Goal: Task Accomplishment & Management: Manage account settings

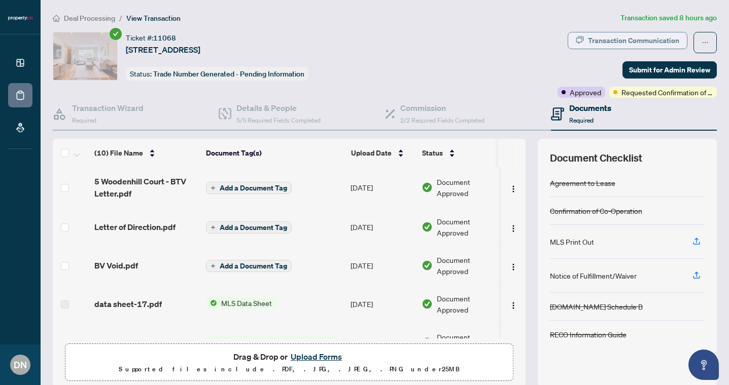
click at [647, 38] on div "Transaction Communication" at bounding box center [633, 40] width 91 height 16
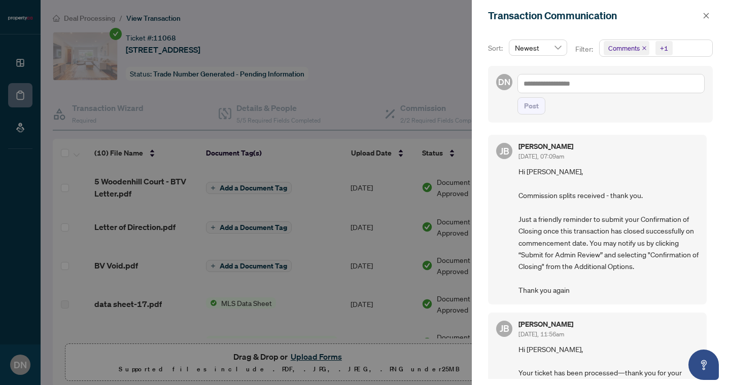
click at [425, 82] on div at bounding box center [364, 192] width 729 height 385
click at [472, 53] on div "Sort: Newest Filter: Comments +1 DN Post [PERSON_NAME] [DATE], 07:09am Hi [PERS…" at bounding box center [600, 208] width 257 height 354
click at [695, 13] on div "Transaction Communication" at bounding box center [593, 15] width 211 height 15
click at [704, 13] on icon "close" at bounding box center [706, 16] width 6 height 6
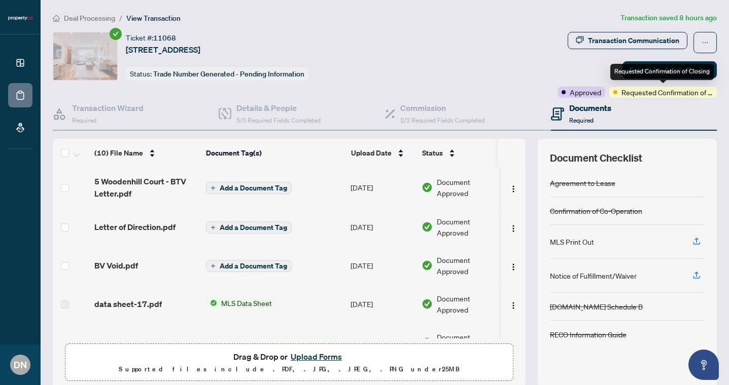
click at [658, 75] on div "Requested Confirmation of Closing" at bounding box center [661, 72] width 103 height 16
click at [647, 62] on span "Submit for Admin Review" at bounding box center [669, 70] width 81 height 16
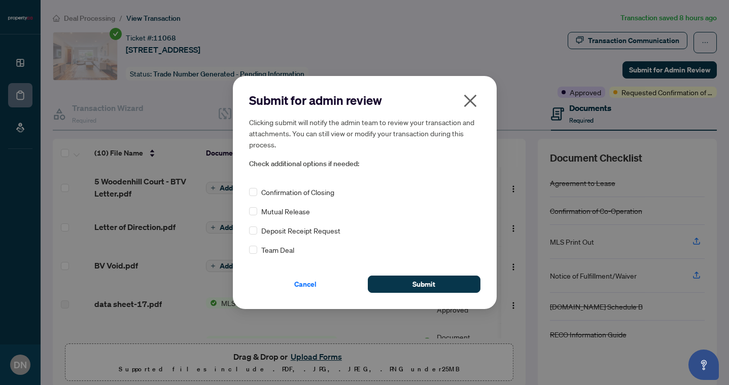
click at [301, 193] on span "Confirmation of Closing" at bounding box center [297, 192] width 73 height 11
click at [421, 280] on span "Submit" at bounding box center [423, 284] width 23 height 16
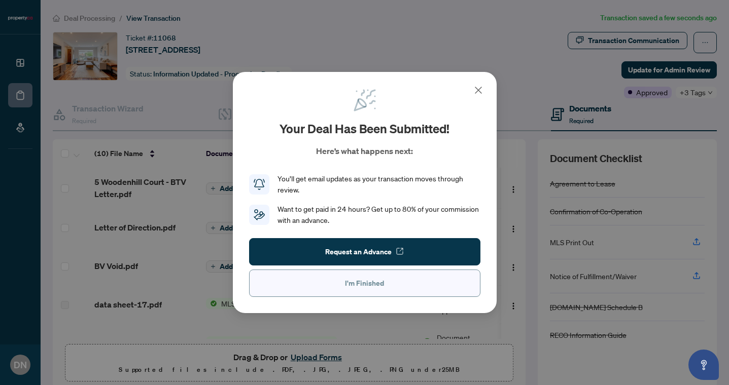
click at [400, 279] on button "I'm Finished" at bounding box center [364, 283] width 231 height 27
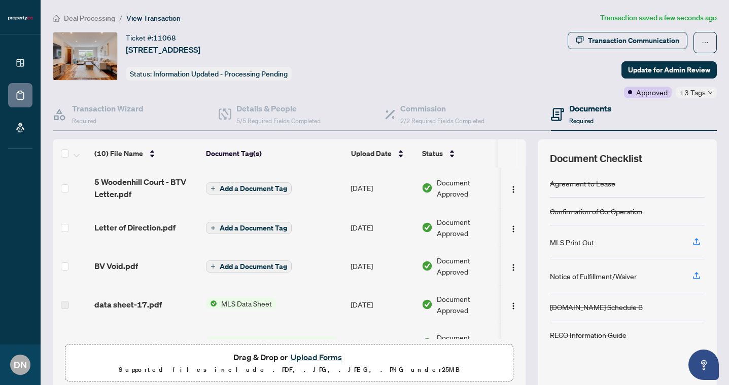
click at [708, 90] on icon "down" at bounding box center [709, 92] width 5 height 5
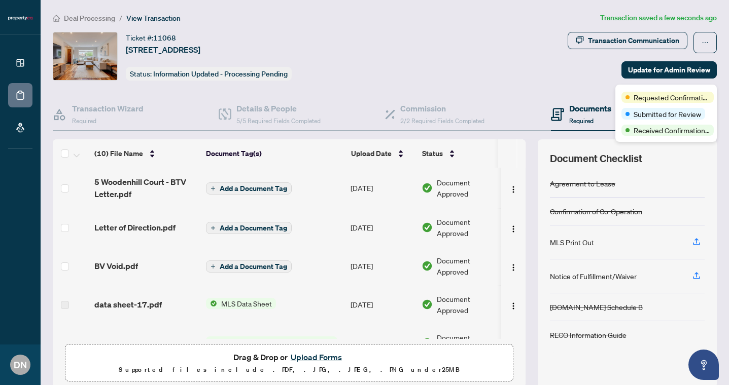
click at [555, 87] on div "Ticket #: [STREET_ADDRESS] Status: Information Updated - Processing Pending" at bounding box center [308, 65] width 515 height 66
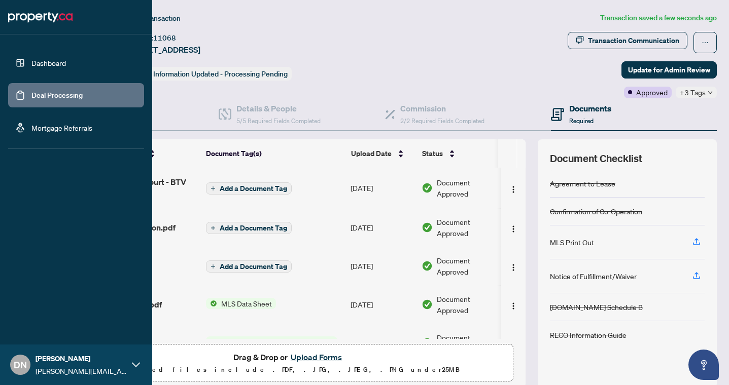
click at [32, 97] on link "Deal Processing" at bounding box center [56, 95] width 51 height 9
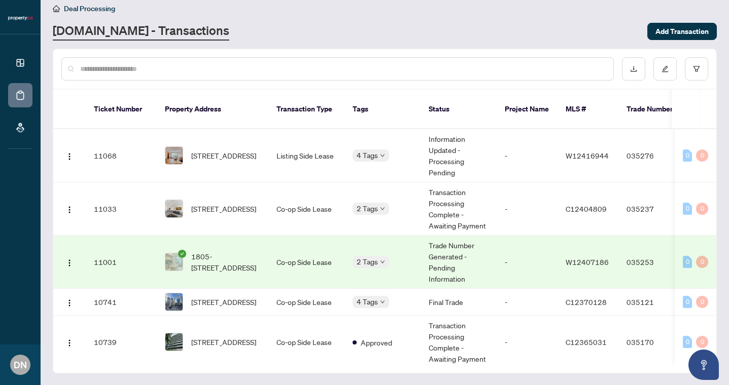
click at [366, 264] on body "Dashboard Deal Processing Mortgage Referrals DN [PERSON_NAME] [EMAIL_ADDRESS][D…" at bounding box center [364, 192] width 729 height 385
click at [184, 252] on icon "check-circle" at bounding box center [182, 254] width 8 height 8
